Goal: Task Accomplishment & Management: Manage account settings

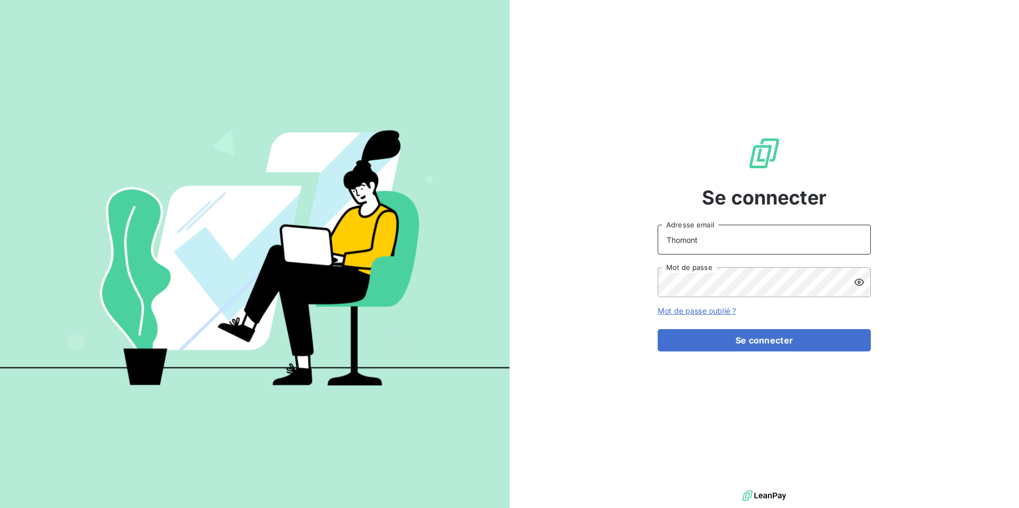
click at [714, 249] on input "Thomont" at bounding box center [764, 240] width 213 height 30
type input "[PERSON_NAME][EMAIL_ADDRESS][DOMAIN_NAME]"
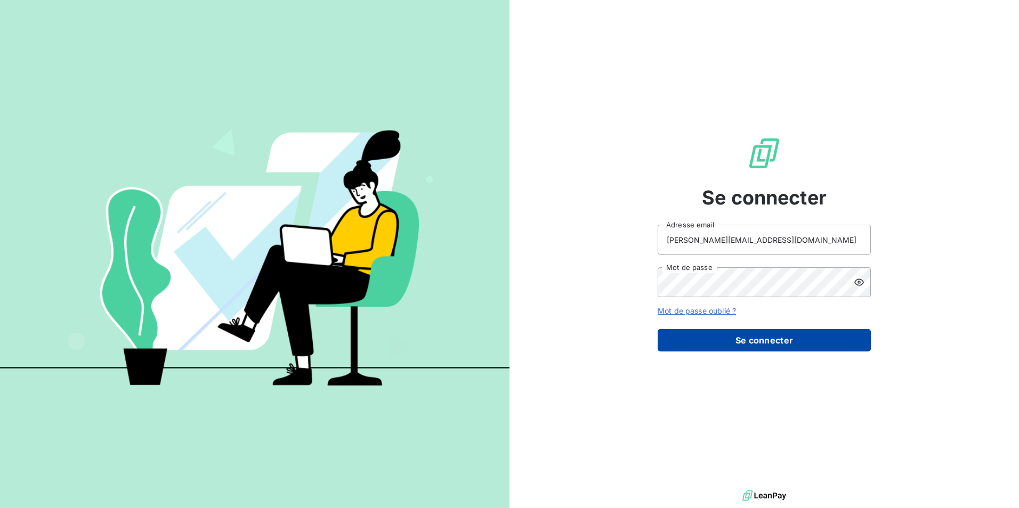
click at [751, 334] on button "Se connecter" at bounding box center [764, 340] width 213 height 22
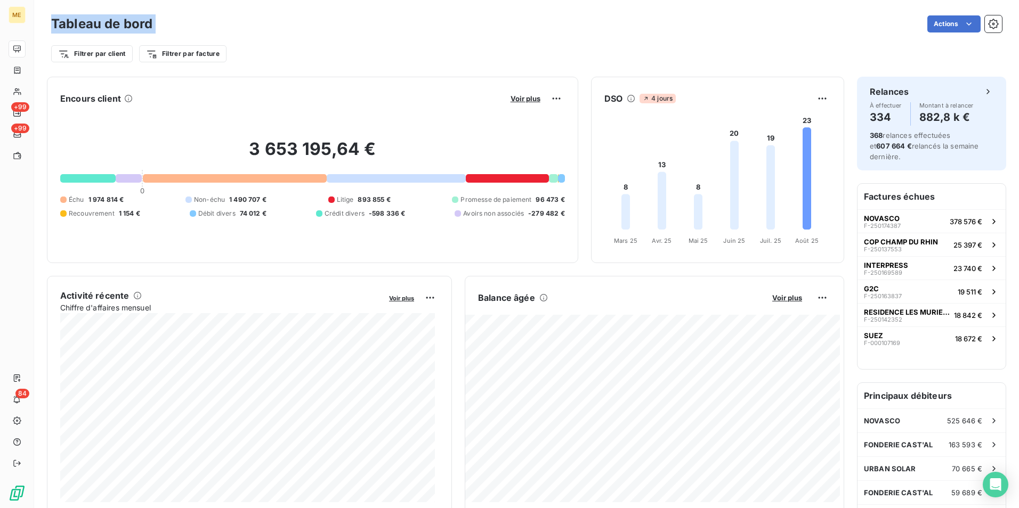
drag, startPoint x: 167, startPoint y: 26, endPoint x: 52, endPoint y: 23, distance: 115.2
click at [52, 23] on div "Tableau de bord Actions" at bounding box center [526, 24] width 951 height 22
click at [406, 42] on div "Filtrer par client Filtrer par facture" at bounding box center [526, 49] width 951 height 29
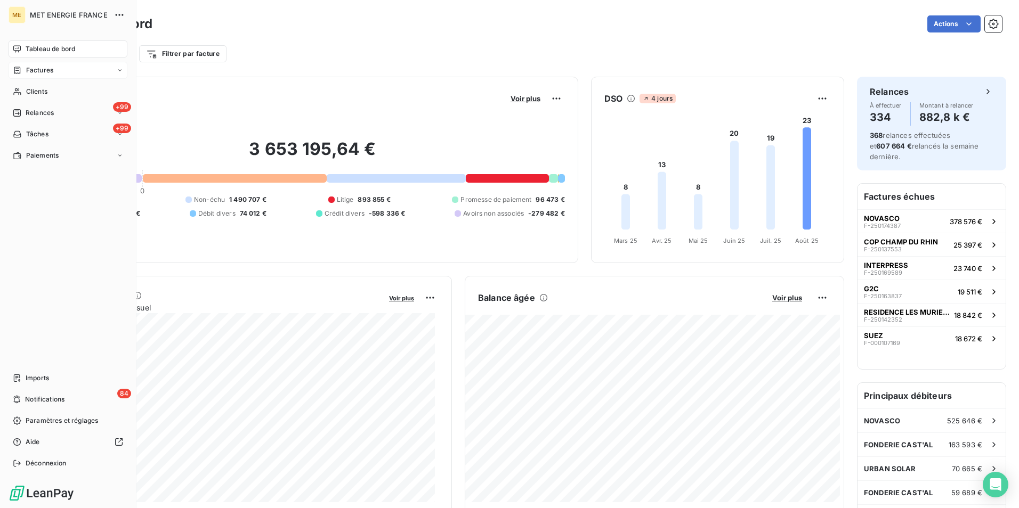
click at [59, 74] on div "Factures" at bounding box center [68, 70] width 119 height 17
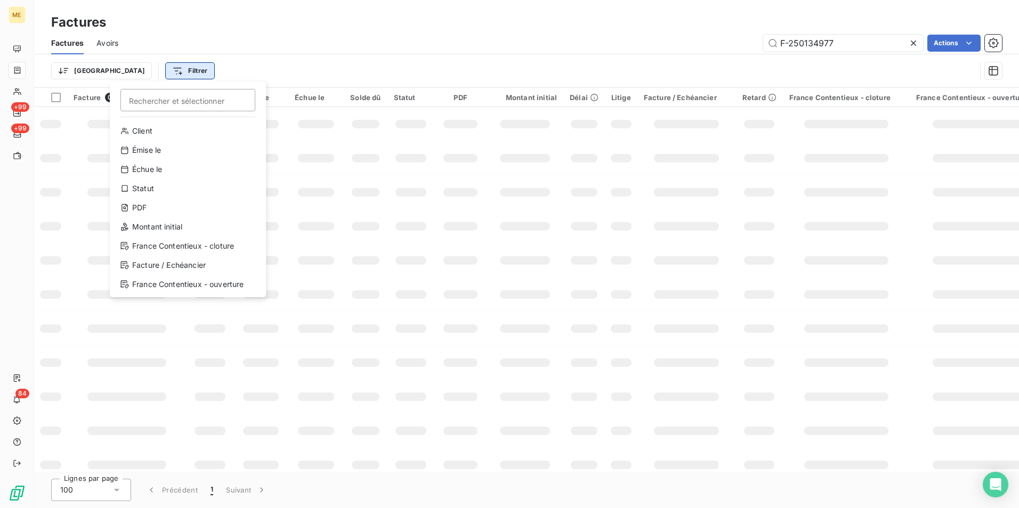
click at [140, 78] on html "ME +99 +99 84 Factures Factures Avoirs F-250134977 Actions Trier Filtrer Recher…" at bounding box center [509, 254] width 1019 height 508
click at [166, 193] on div "Statut" at bounding box center [188, 188] width 148 height 17
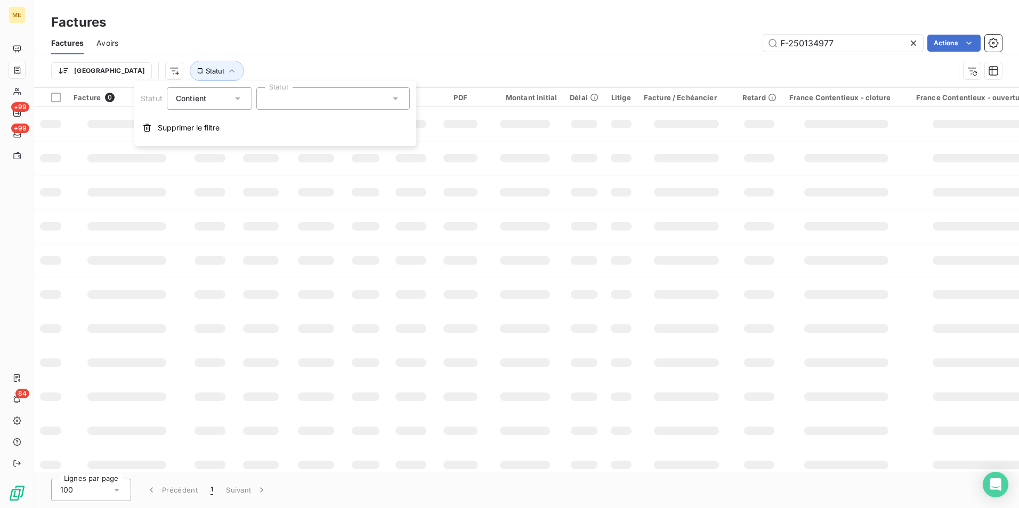
click at [307, 94] on div at bounding box center [332, 98] width 153 height 22
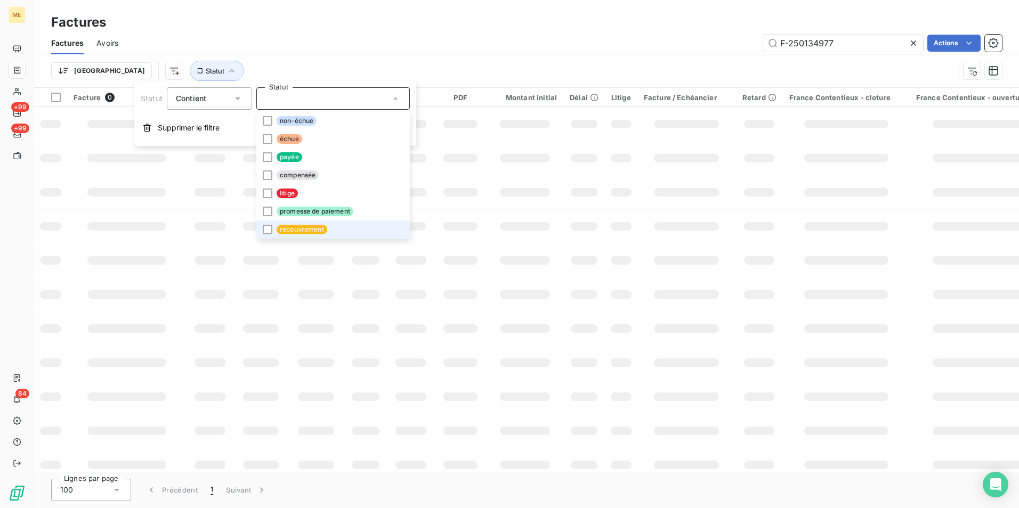
click at [325, 231] on span "recouvrement" at bounding box center [302, 230] width 51 height 10
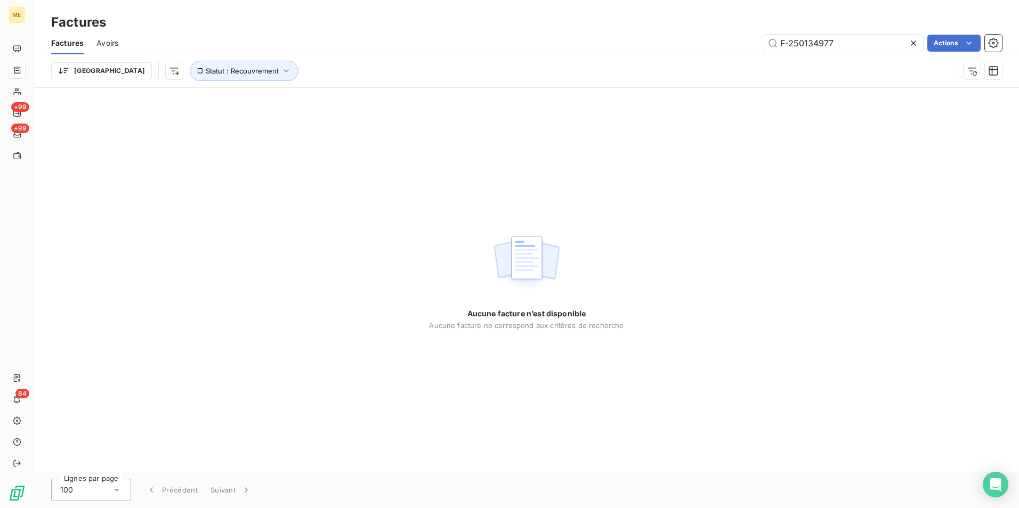
click at [463, 51] on div "F-250134977 Actions" at bounding box center [566, 43] width 871 height 17
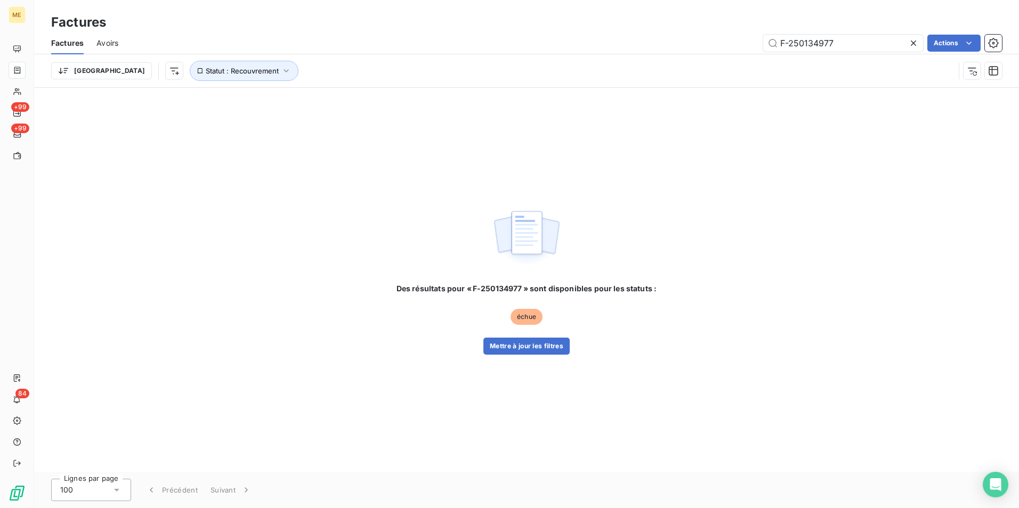
click at [914, 45] on icon at bounding box center [913, 43] width 5 height 5
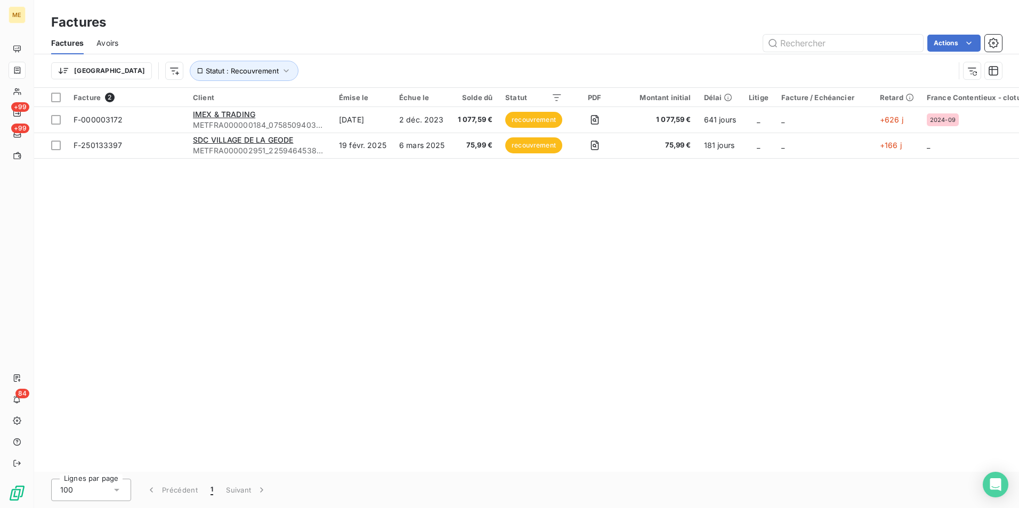
click at [362, 253] on div "Facture 2 Client Émise le Échue le Solde dû Statut PDF Montant initial Délai Li…" at bounding box center [526, 280] width 985 height 384
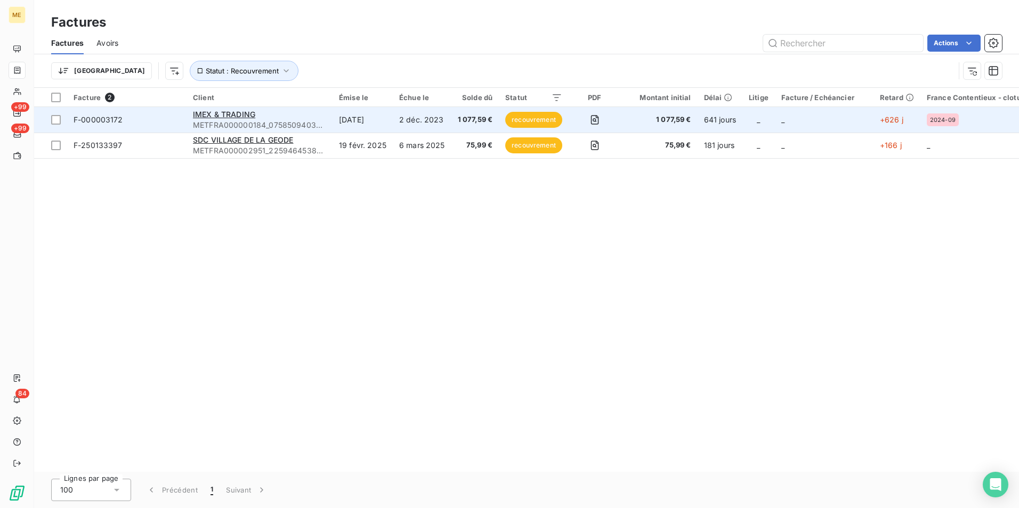
click at [520, 119] on span "recouvrement" at bounding box center [533, 120] width 57 height 16
click at [203, 117] on span "IMEX & TRADING" at bounding box center [224, 114] width 62 height 9
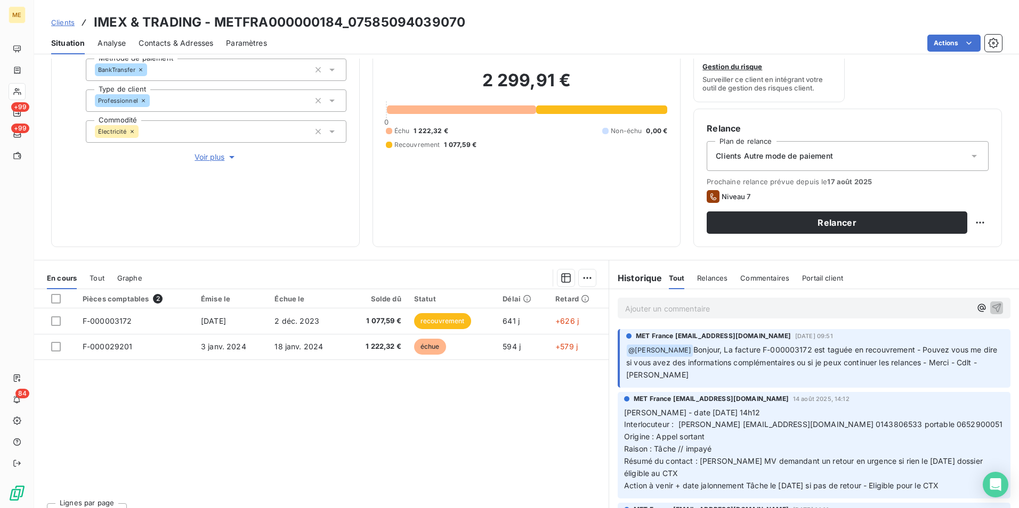
scroll to position [107, 0]
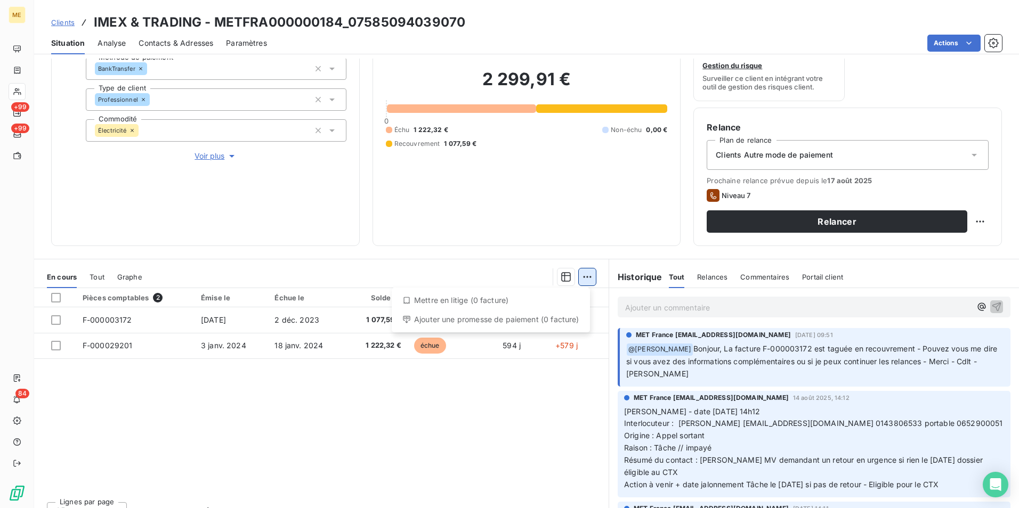
click at [588, 278] on html "ME +99 +99 84 Clients IMEX & TRADING - METFRA000000184_07585094039070 Situation…" at bounding box center [509, 254] width 1019 height 508
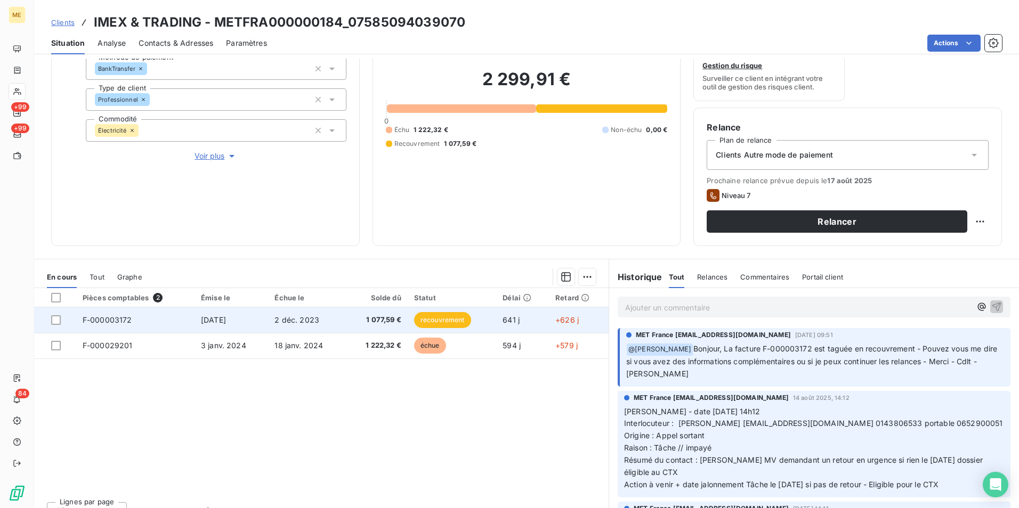
click at [460, 316] on span "recouvrement" at bounding box center [442, 320] width 57 height 16
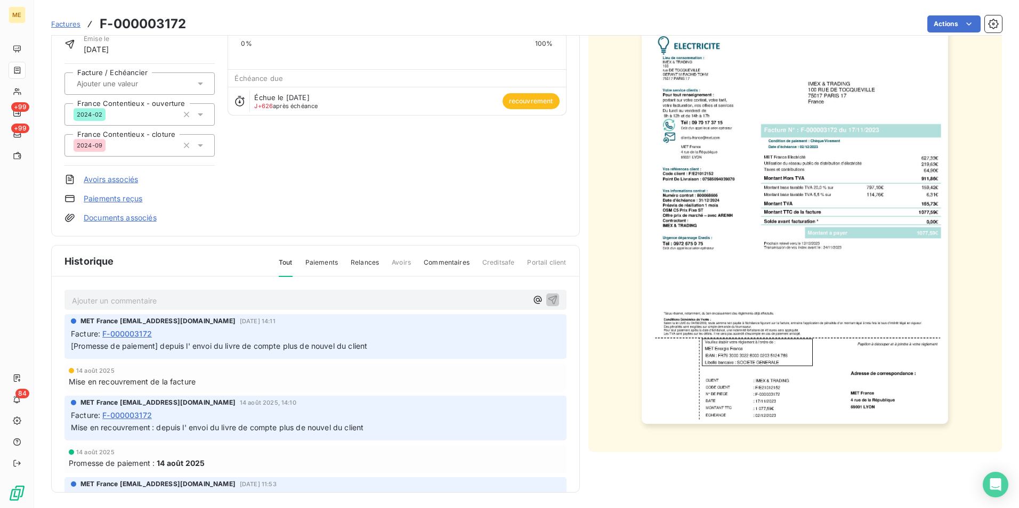
scroll to position [82, 0]
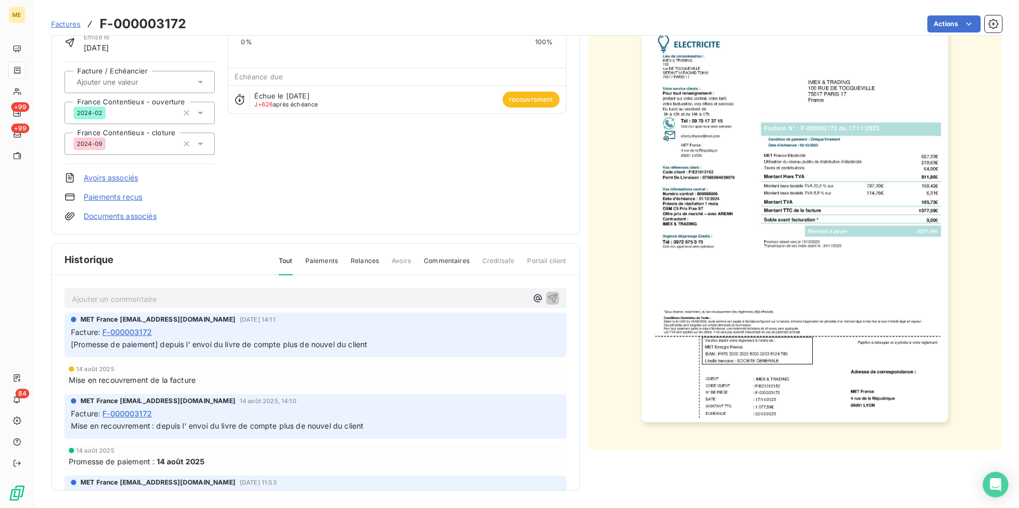
click at [503, 102] on span "recouvrement" at bounding box center [531, 100] width 57 height 16
click at [505, 102] on span "recouvrement" at bounding box center [531, 100] width 57 height 16
click at [509, 102] on span "recouvrement" at bounding box center [531, 100] width 57 height 16
click at [533, 109] on div "Échue le 2 déc. 2023 J+626 après échéance recouvrement" at bounding box center [396, 99] width 337 height 28
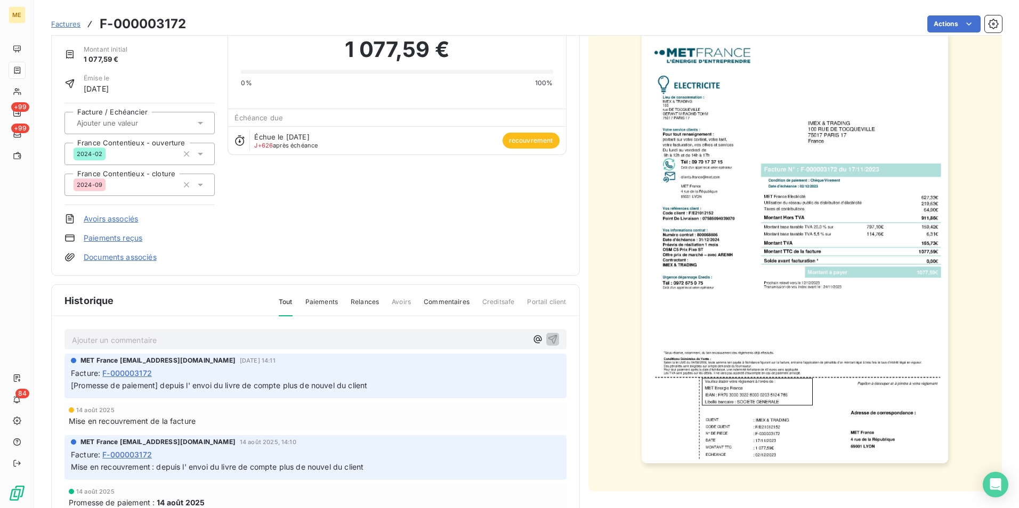
scroll to position [0, 0]
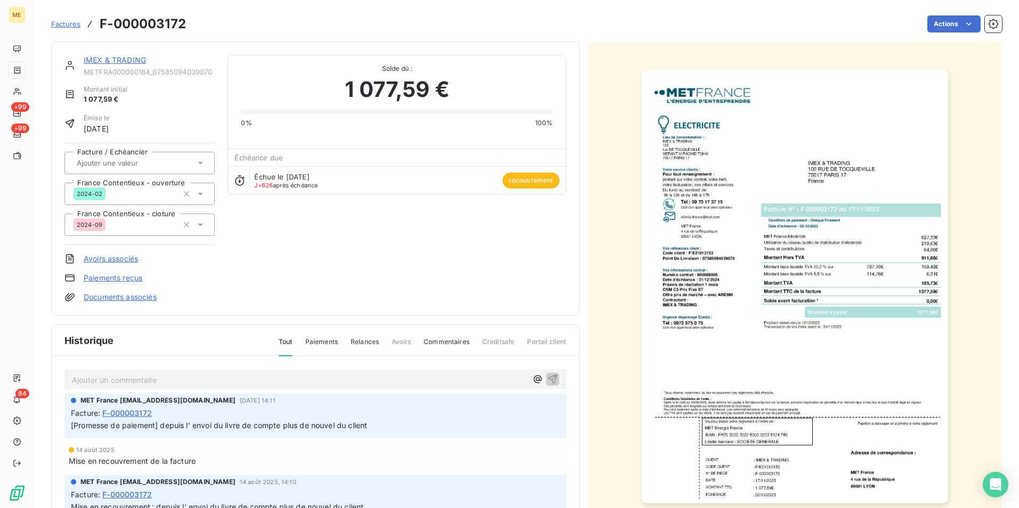
click at [411, 255] on html "ME +99 +99 84 Factures F-000003172 Actions IMEX & TRADING METFRA000000184_07585…" at bounding box center [509, 254] width 1019 height 508
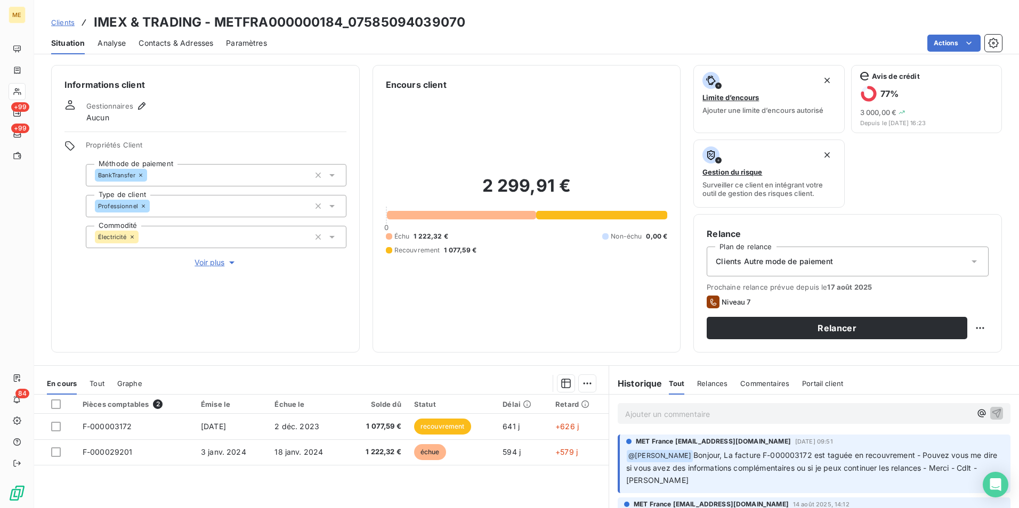
scroll to position [124, 0]
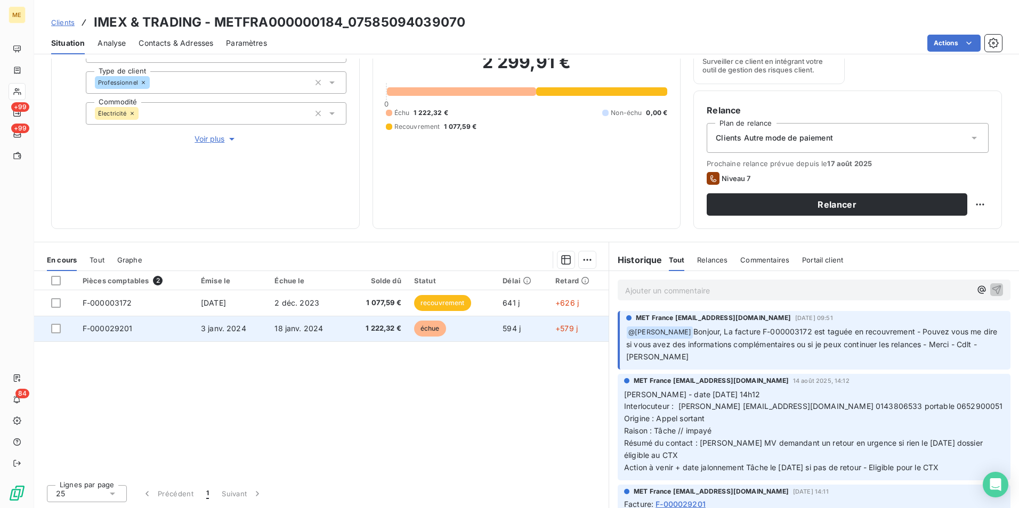
click at [452, 326] on td "échue" at bounding box center [452, 329] width 88 height 26
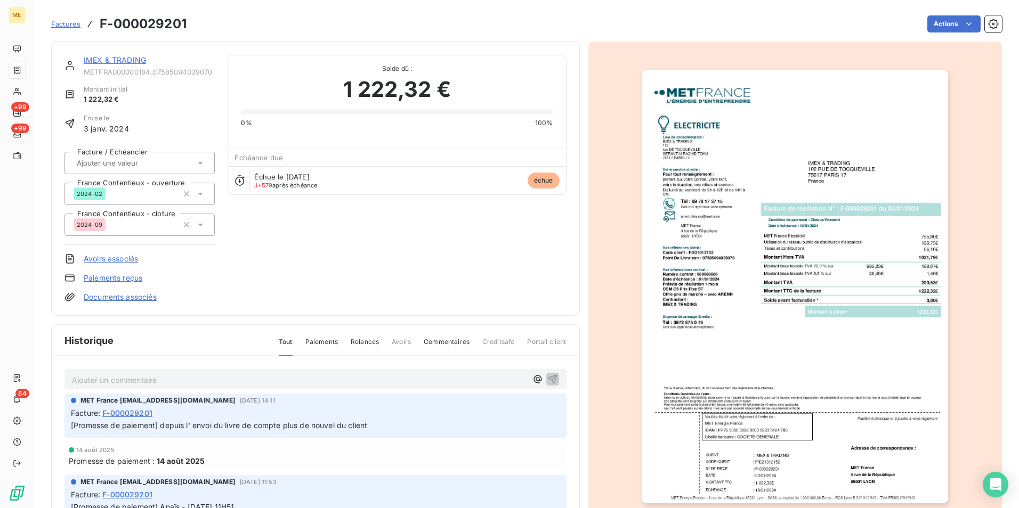
click at [541, 184] on span "échue" at bounding box center [544, 181] width 32 height 16
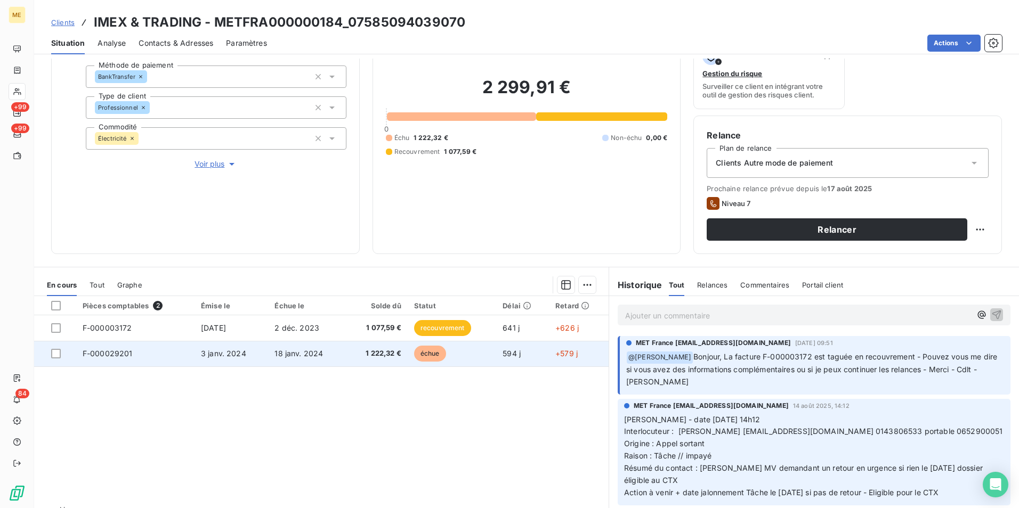
scroll to position [107, 0]
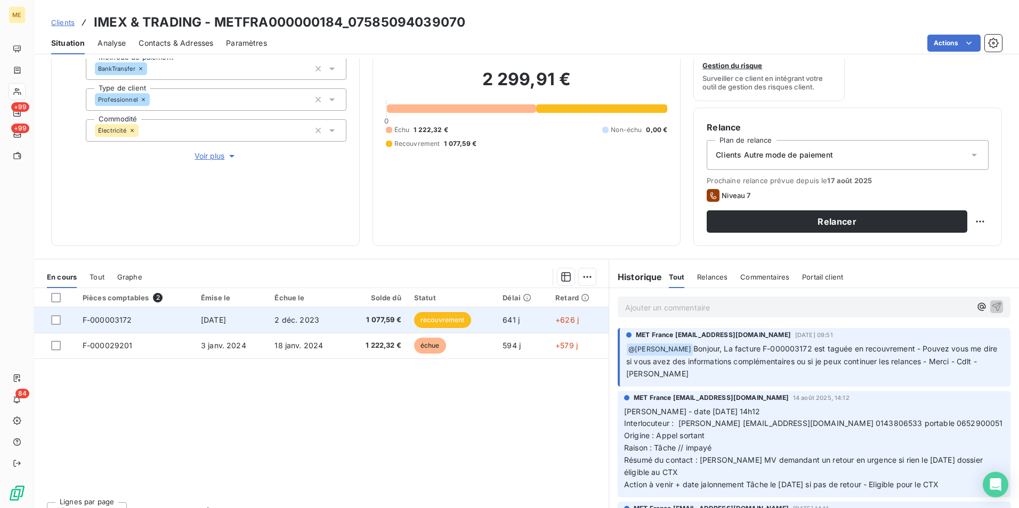
click at [468, 322] on span "recouvrement" at bounding box center [442, 320] width 57 height 16
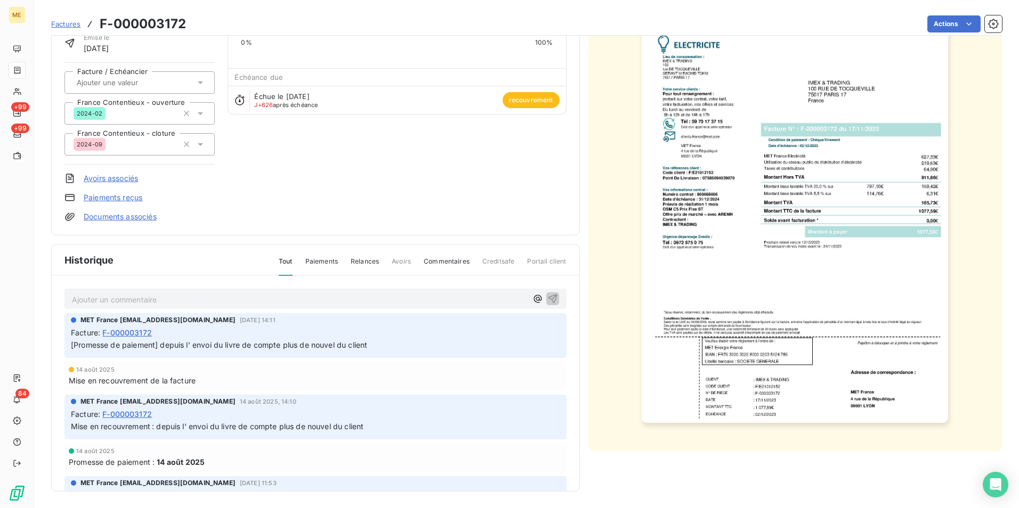
scroll to position [82, 0]
drag, startPoint x: 117, startPoint y: 366, endPoint x: 76, endPoint y: 363, distance: 40.6
click at [76, 363] on div "14 août 2025 Mise en recouvrement de la facture" at bounding box center [315, 376] width 502 height 28
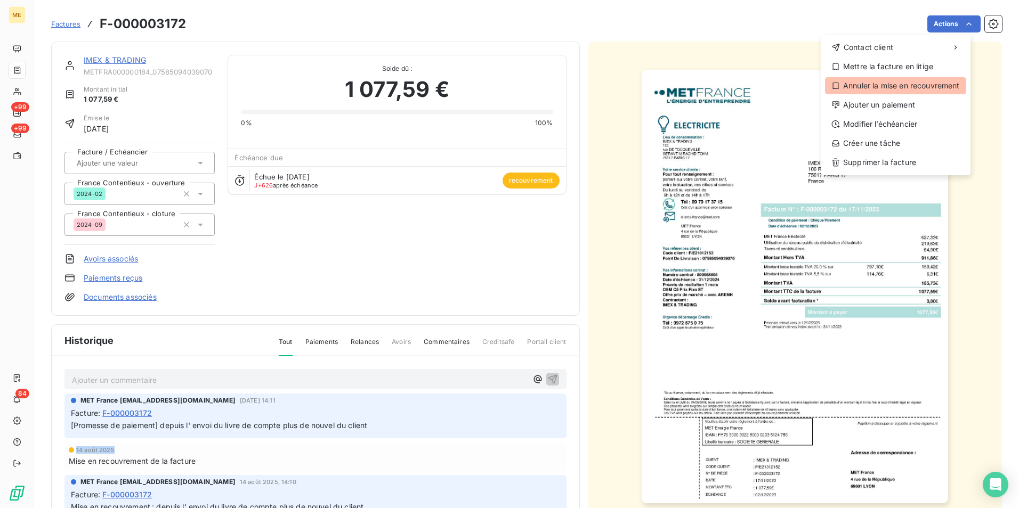
click at [925, 86] on div "Annuler la mise en recouvrement" at bounding box center [895, 85] width 141 height 17
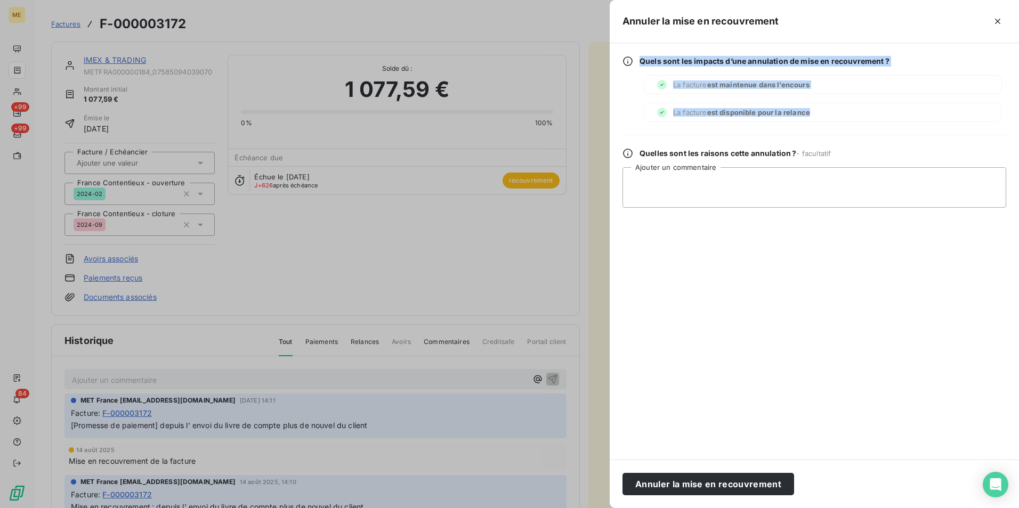
drag, startPoint x: 642, startPoint y: 59, endPoint x: 877, endPoint y: 118, distance: 242.2
click at [877, 118] on div "Quels sont les impacts d’une annulation de mise en recouvrement ? La facture es…" at bounding box center [814, 89] width 384 height 66
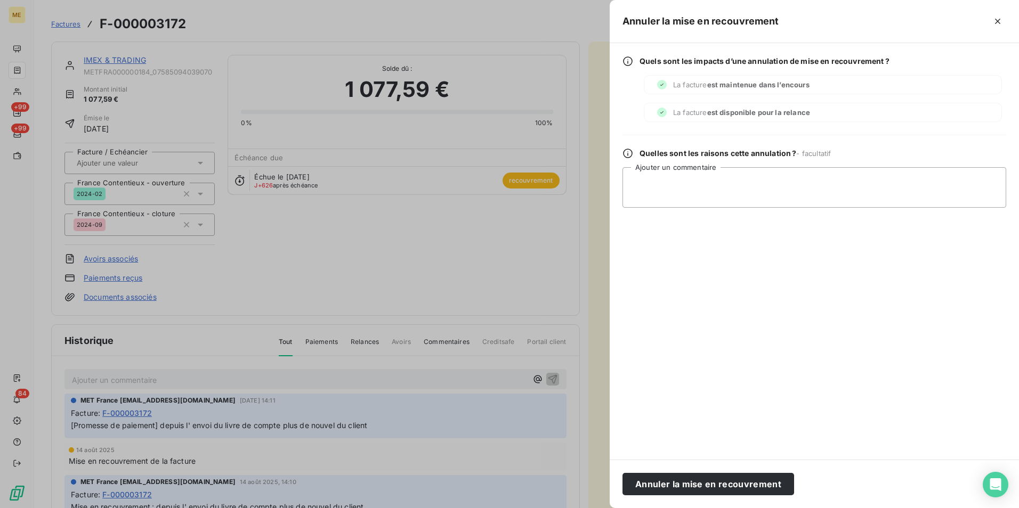
click at [772, 249] on div "Quels sont les impacts d’une annulation de mise en recouvrement ? La facture es…" at bounding box center [814, 251] width 409 height 417
click at [737, 190] on textarea "Ajouter un commentaire" at bounding box center [814, 187] width 384 height 41
type textarea "n"
type textarea "S"
click at [736, 183] on textarea "Ce statut n'est pas utilisé chez nous" at bounding box center [814, 187] width 384 height 41
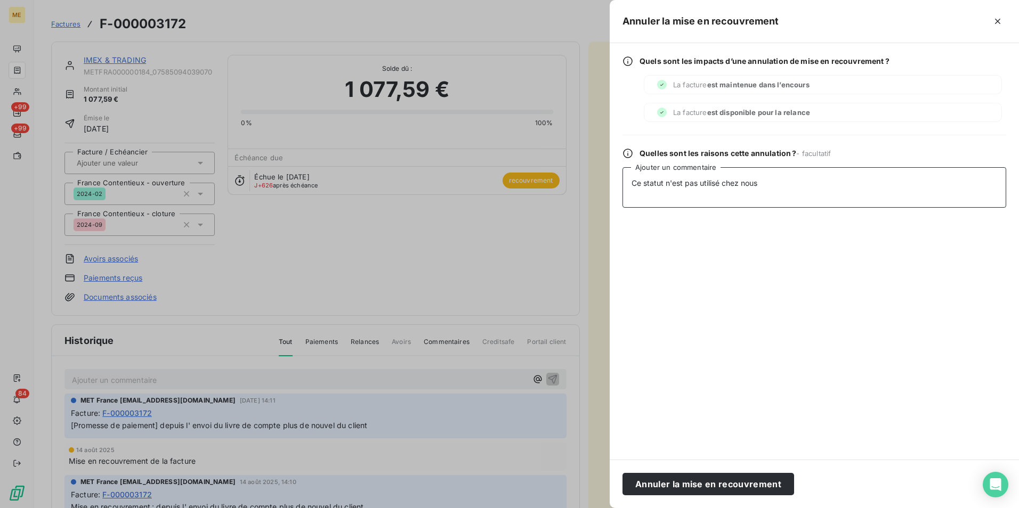
click at [736, 183] on textarea "Ce statut n'est pas utilisé chez nous" at bounding box center [814, 187] width 384 height 41
type textarea "Ce statut n'est pas utilisé chez nous"
click at [729, 476] on button "Annuler la mise en recouvrement" at bounding box center [708, 484] width 172 height 22
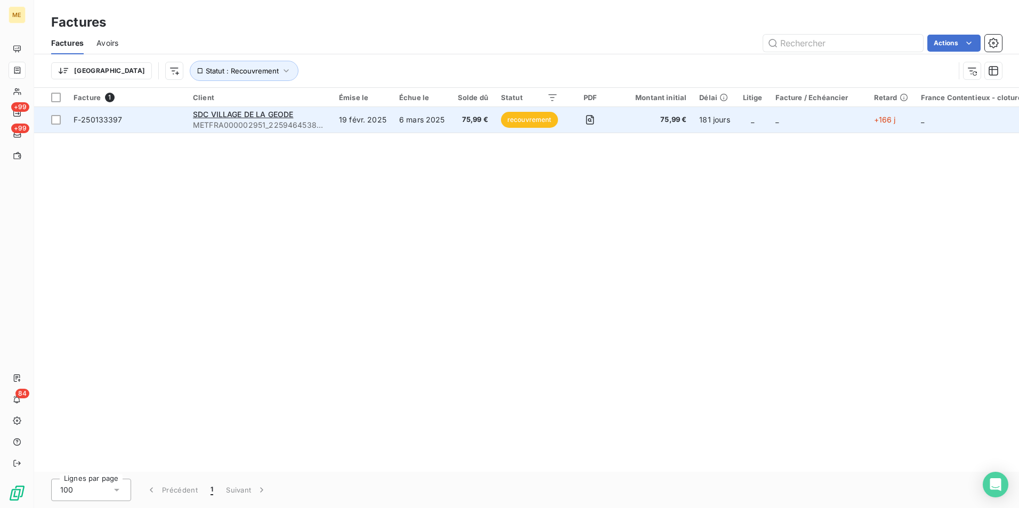
click at [333, 126] on td "19 févr. 2025" at bounding box center [363, 120] width 60 height 26
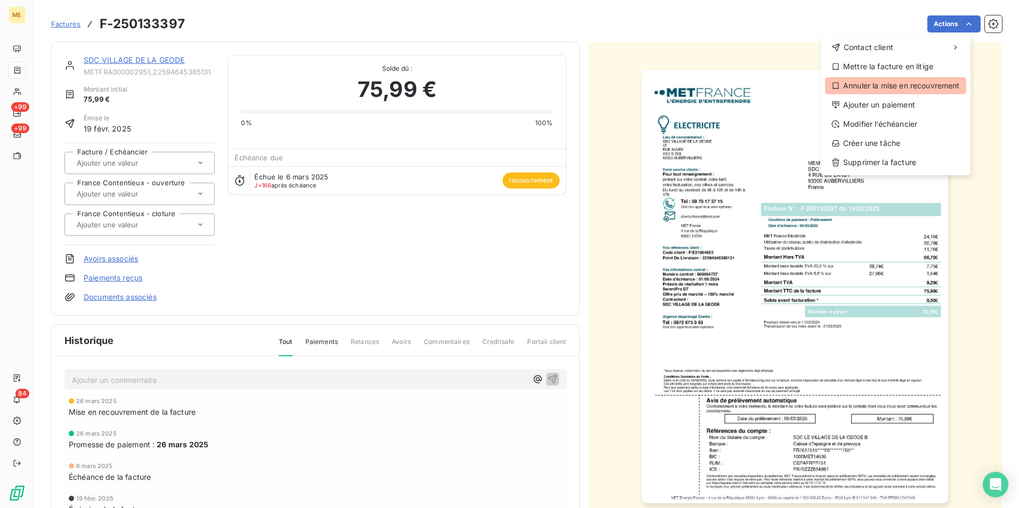
click at [937, 84] on div "Annuler la mise en recouvrement" at bounding box center [895, 85] width 141 height 17
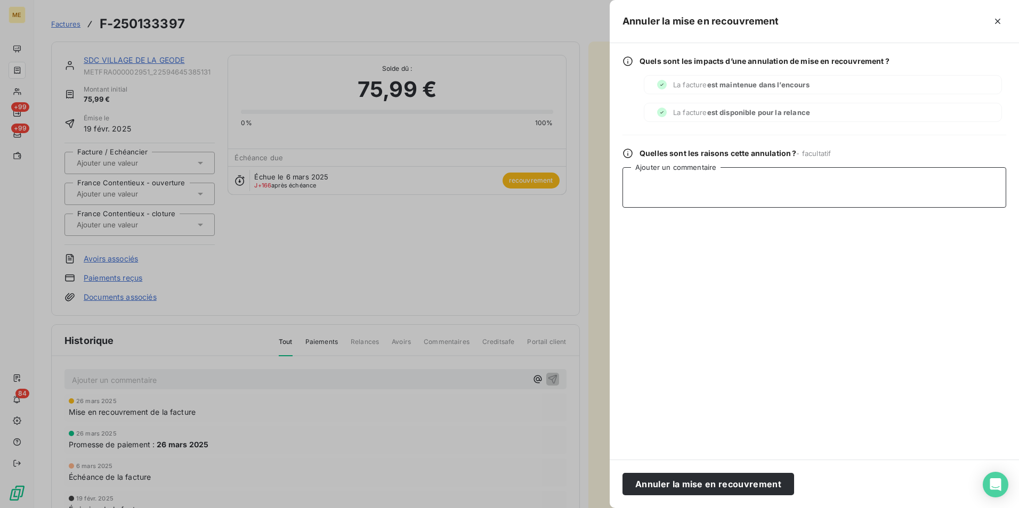
click at [690, 191] on textarea "Ajouter un commentaire" at bounding box center [814, 187] width 384 height 41
paste textarea "Ce statut n'est pas utilisé chez nous"
type textarea "Ce statut n'est pas utilisé chez nous"
click at [770, 482] on button "Annuler la mise en recouvrement" at bounding box center [708, 484] width 172 height 22
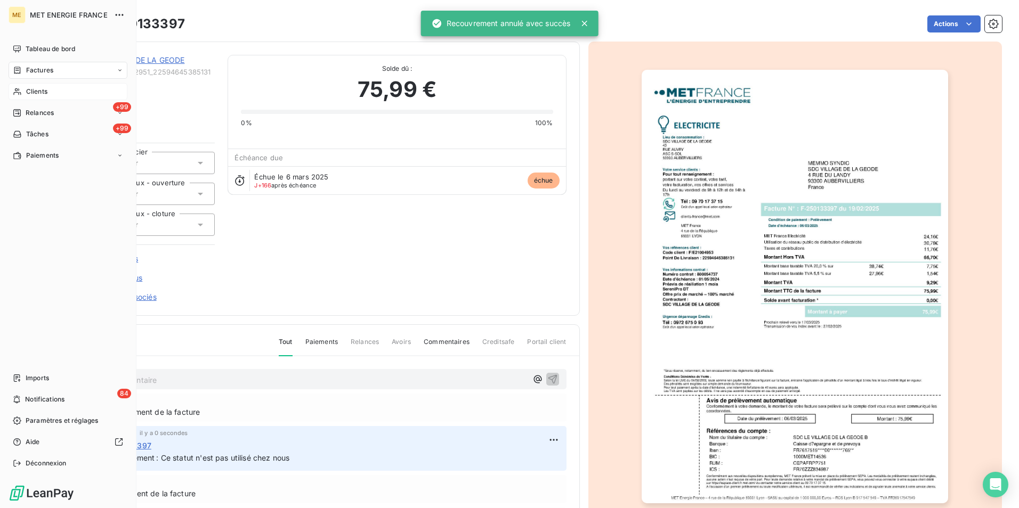
click at [49, 92] on div "Clients" at bounding box center [68, 91] width 119 height 17
